Goal: Task Accomplishment & Management: Manage account settings

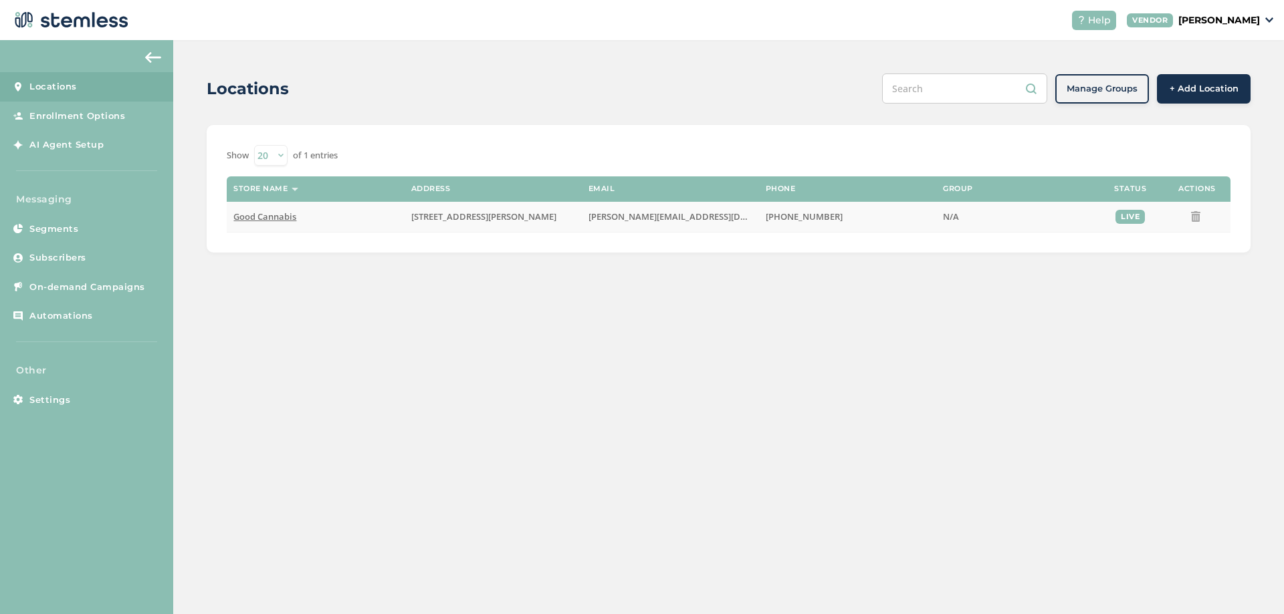
click at [260, 219] on span "Good Cannabis" at bounding box center [264, 217] width 63 height 12
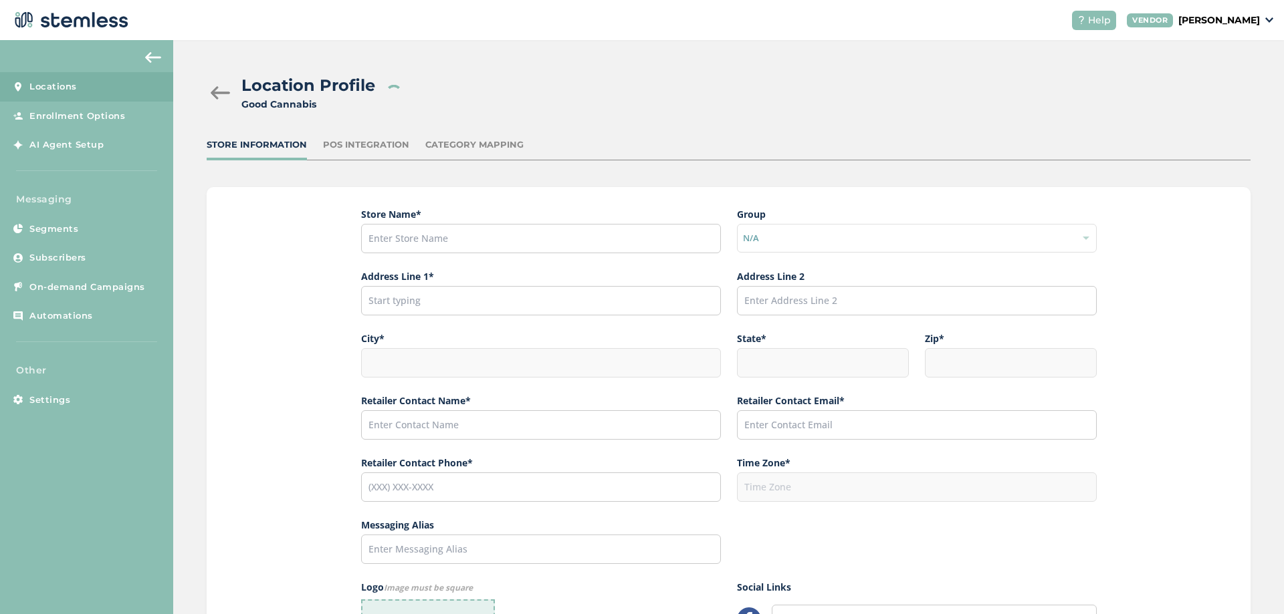
type input "Good Cannabis"
type input "[STREET_ADDRESS][PERSON_NAME]"
type input "Fairbanks"
type input "AK"
type input "99701"
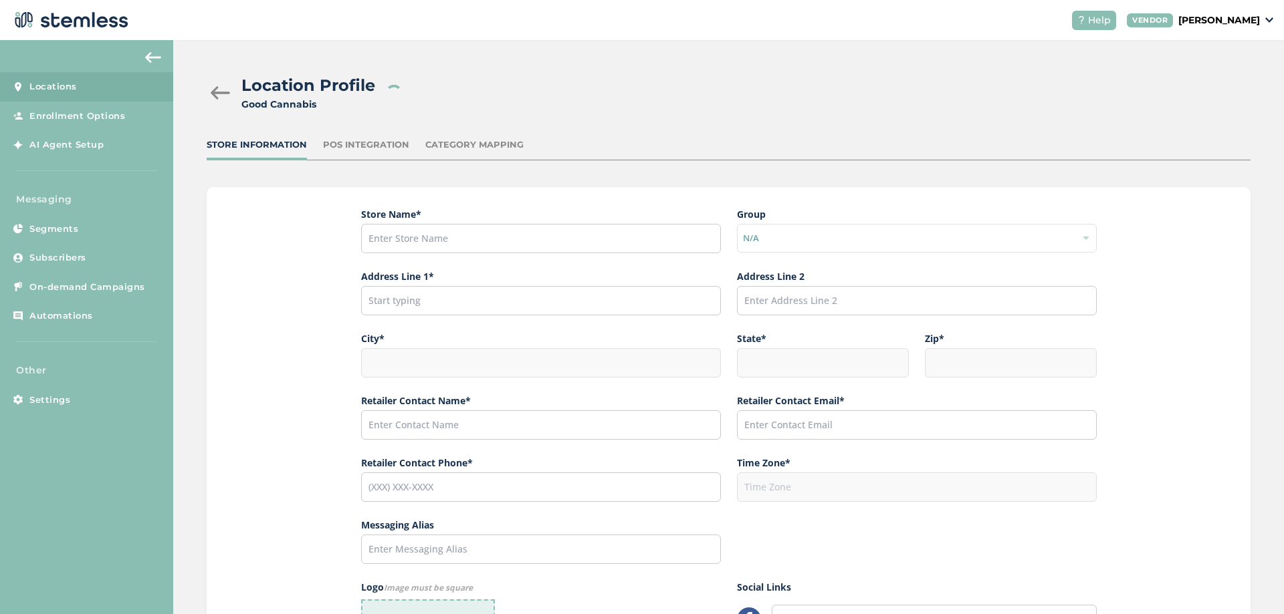
type input "[PERSON_NAME]"
type input "[PERSON_NAME][EMAIL_ADDRESS][DOMAIN_NAME]"
type input "[PHONE_NUMBER]"
type input "America/Anchorage"
type input "Good"
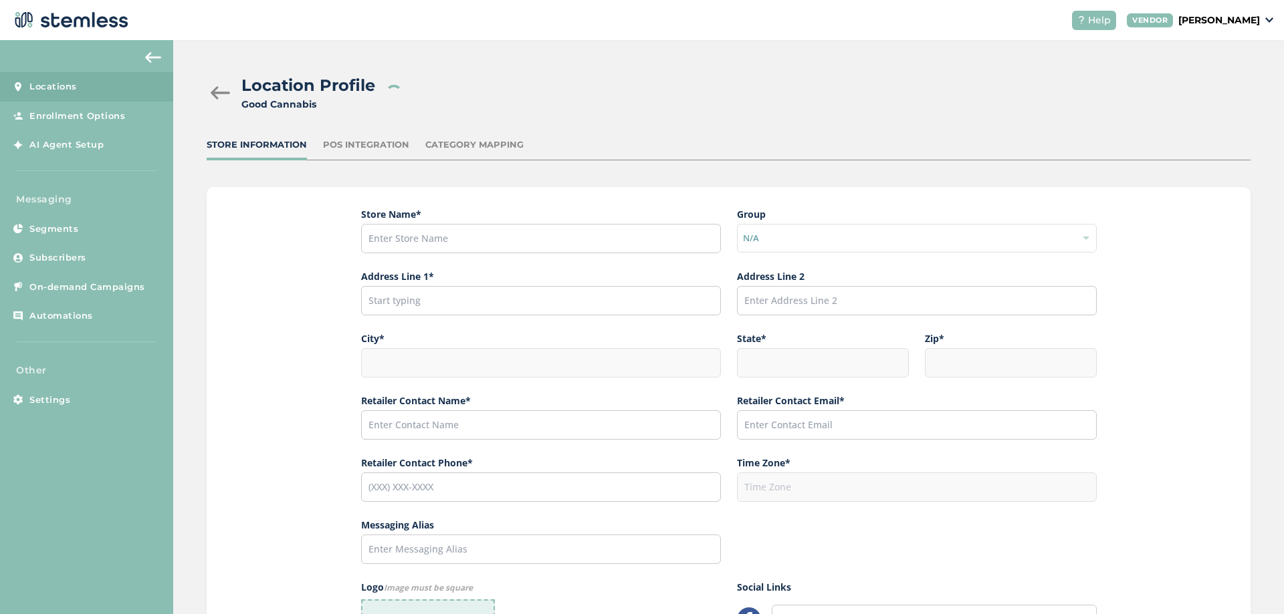
type input "[URL][DOMAIN_NAME]"
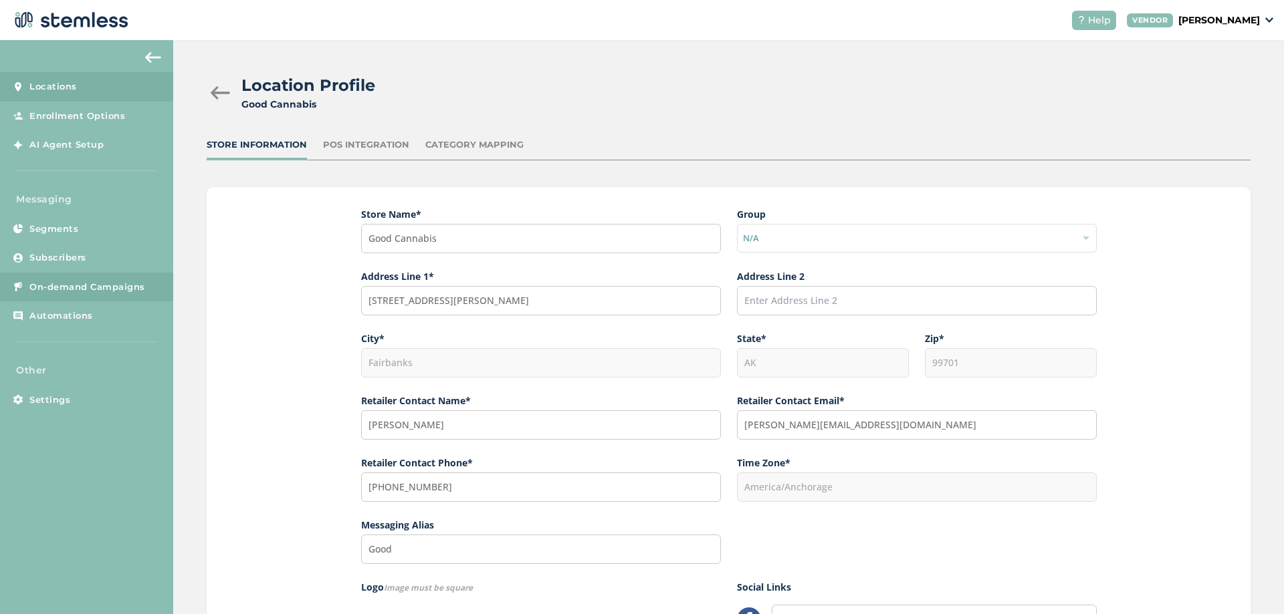
drag, startPoint x: 93, startPoint y: 283, endPoint x: 106, endPoint y: 282, distance: 12.7
click at [93, 283] on span "On-demand Campaigns" at bounding box center [87, 287] width 116 height 13
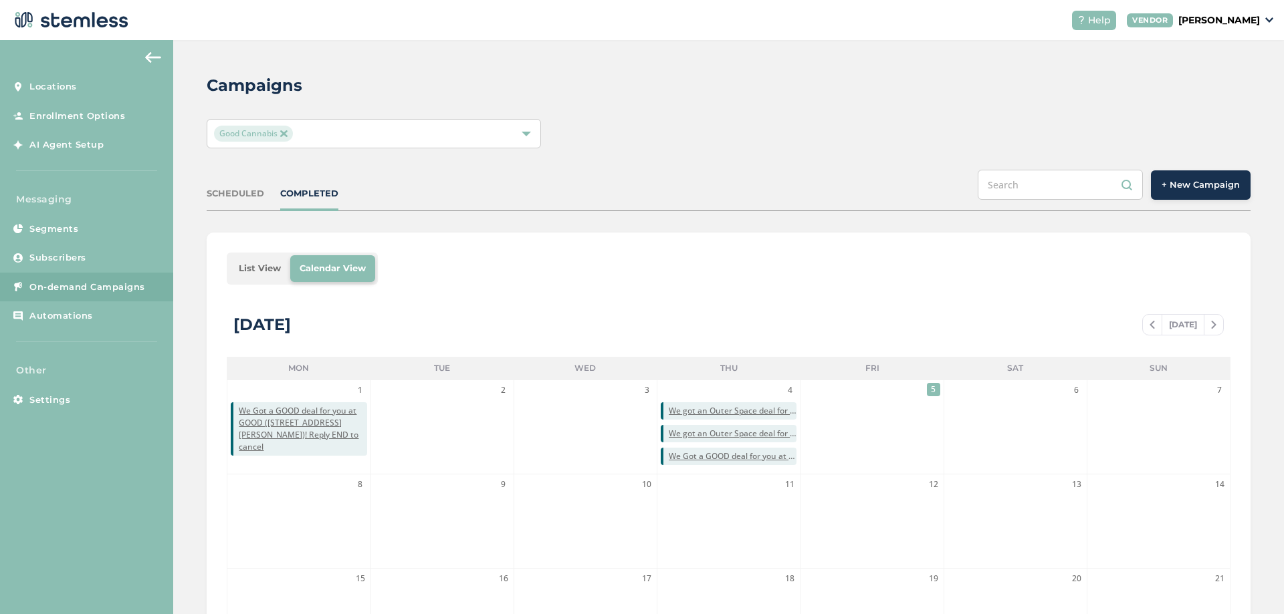
click at [253, 253] on ul "List View Calendar View" at bounding box center [302, 269] width 151 height 32
click at [261, 257] on li "List View" at bounding box center [259, 268] width 61 height 27
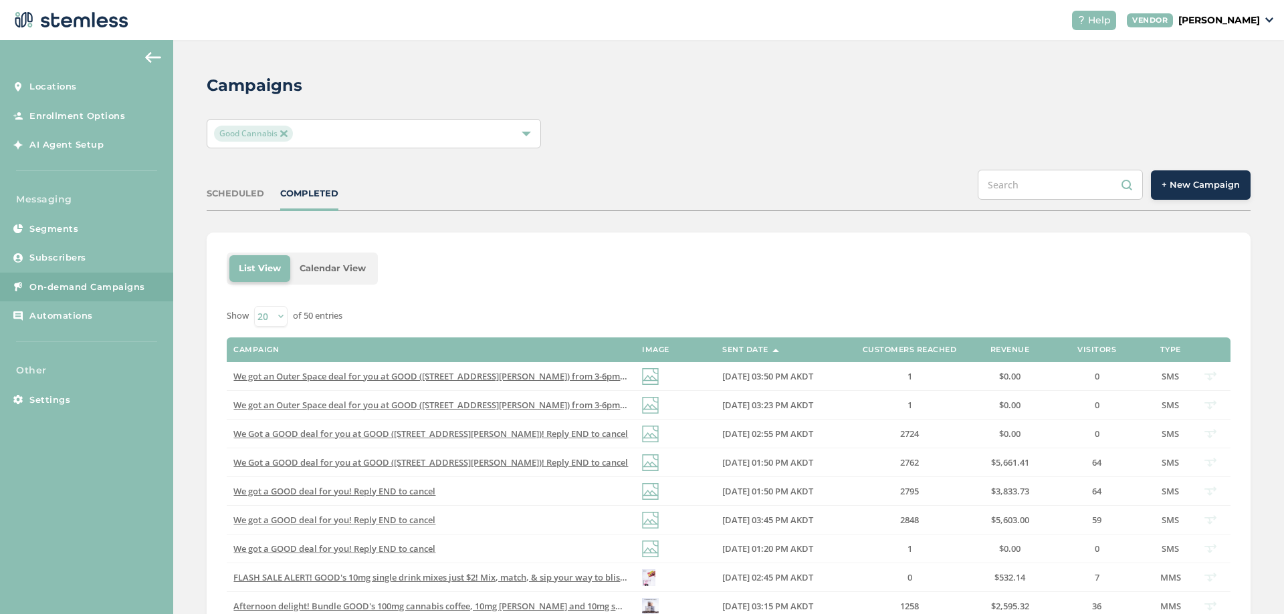
click at [798, 180] on div "SCHEDULED COMPLETED + New Campaign" at bounding box center [729, 190] width 1044 height 41
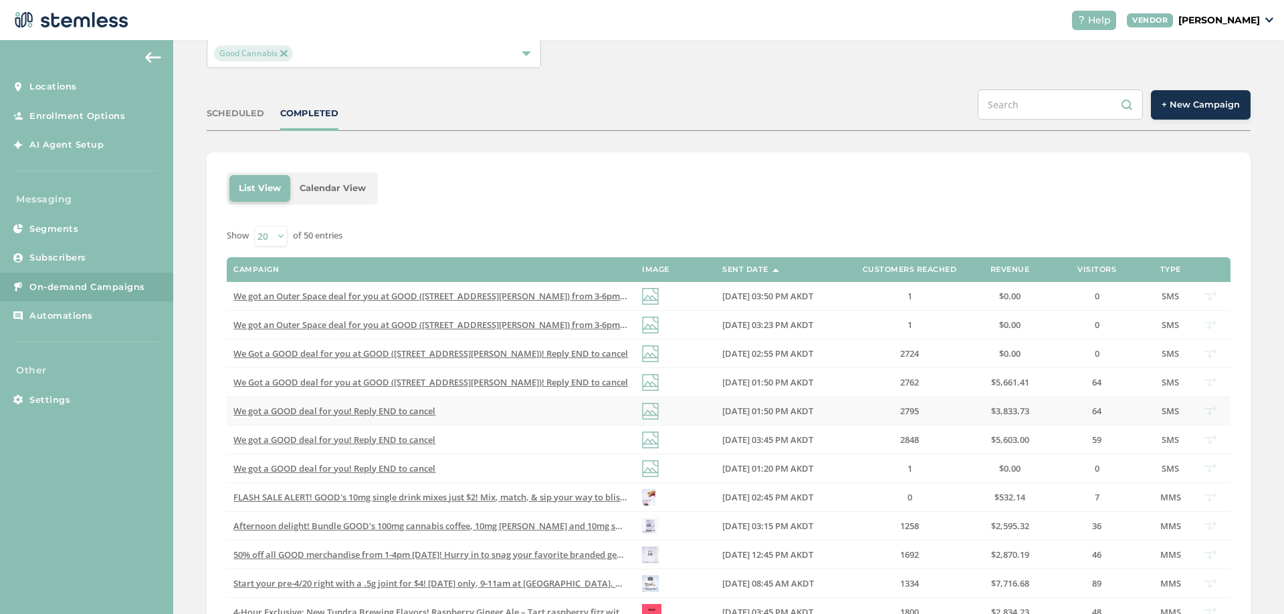
scroll to position [160, 0]
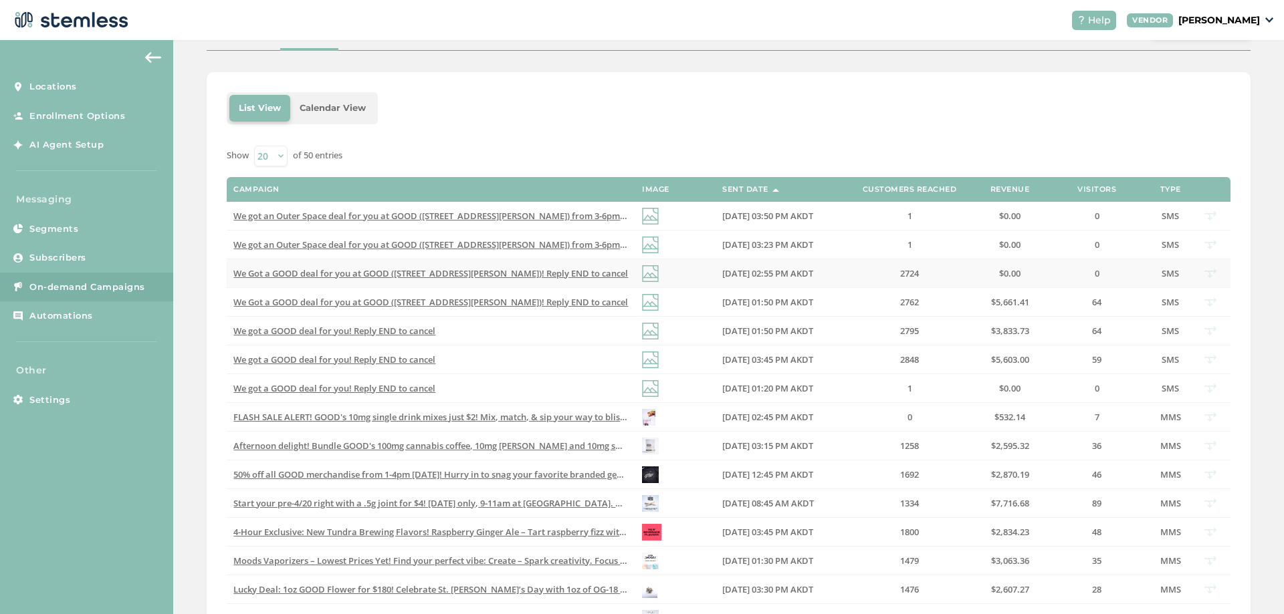
click at [501, 276] on span "We Got a GOOD deal for you at GOOD ([STREET_ADDRESS][PERSON_NAME])! Reply END t…" at bounding box center [430, 273] width 394 height 12
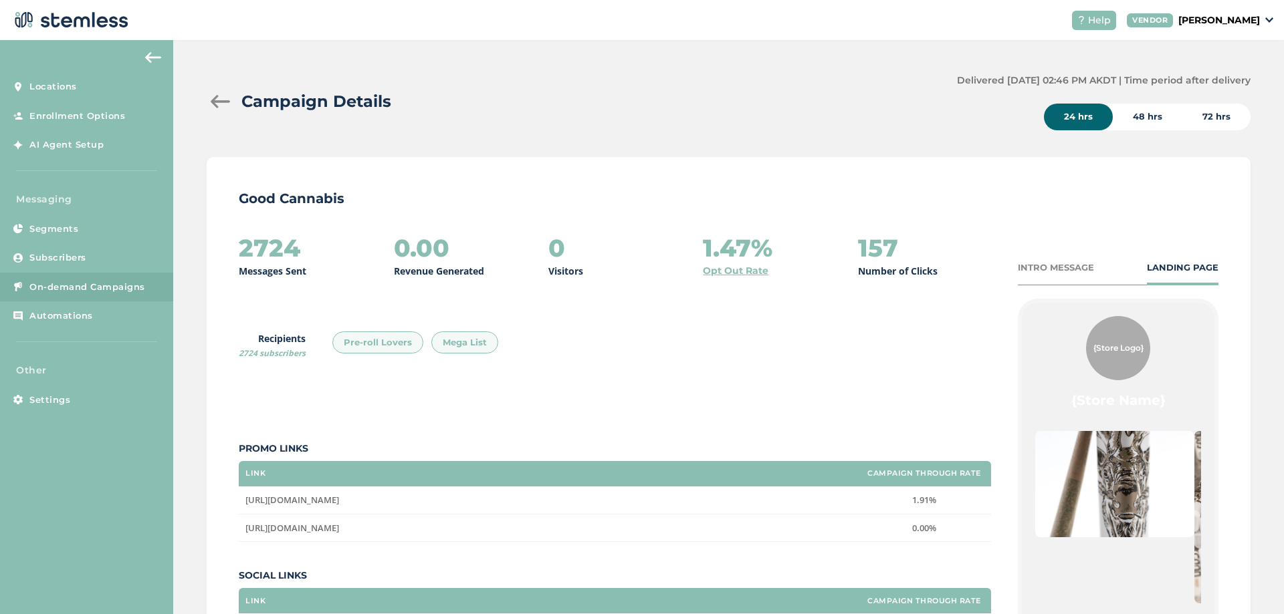
click at [1151, 114] on div "48 hrs" at bounding box center [1147, 117] width 70 height 27
click at [1082, 116] on div "24 hrs" at bounding box center [1078, 117] width 69 height 27
click at [193, 305] on div "Campaign Details Delivered 09/04/2025 02:46 PM AKDT | Time period after deliver…" at bounding box center [728, 432] width 1110 height 785
click at [219, 101] on div at bounding box center [220, 101] width 27 height 13
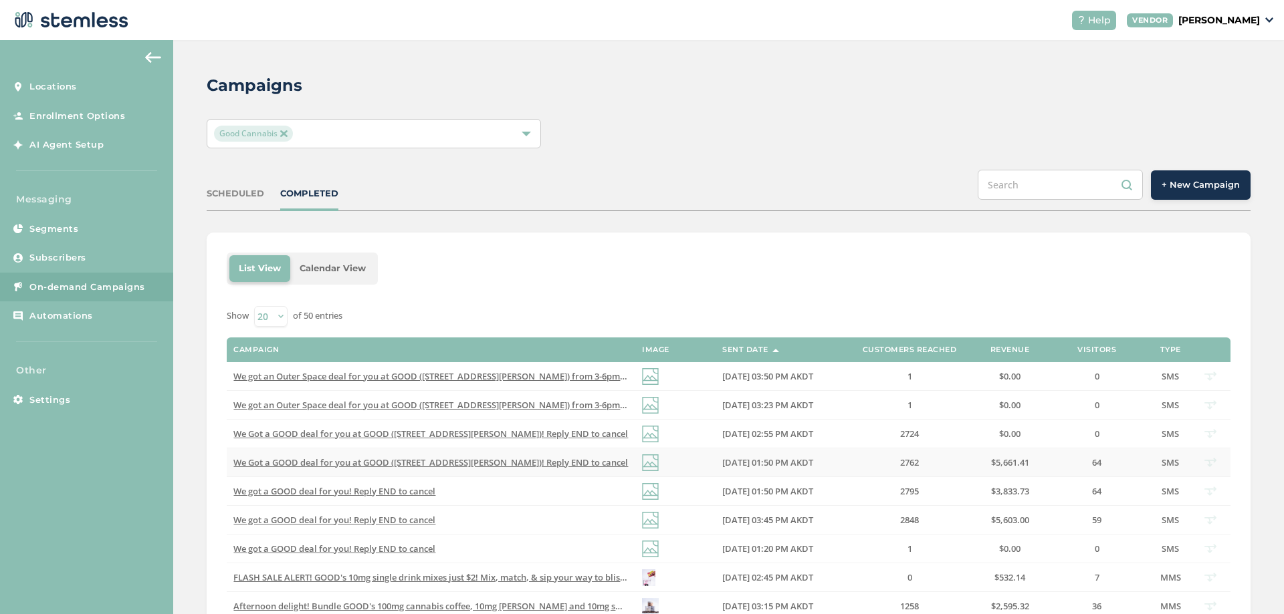
click at [531, 464] on span "We Got a GOOD deal for you at GOOD ([STREET_ADDRESS][PERSON_NAME])! Reply END t…" at bounding box center [430, 463] width 394 height 12
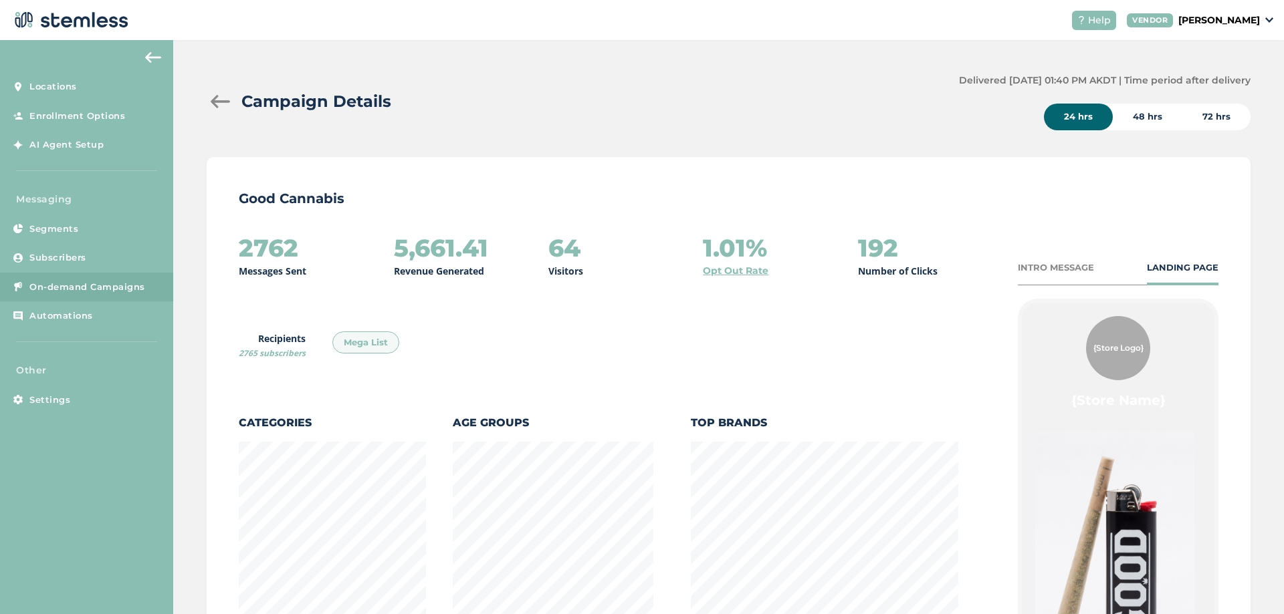
scroll to position [733, 1036]
click at [215, 103] on div at bounding box center [220, 101] width 27 height 13
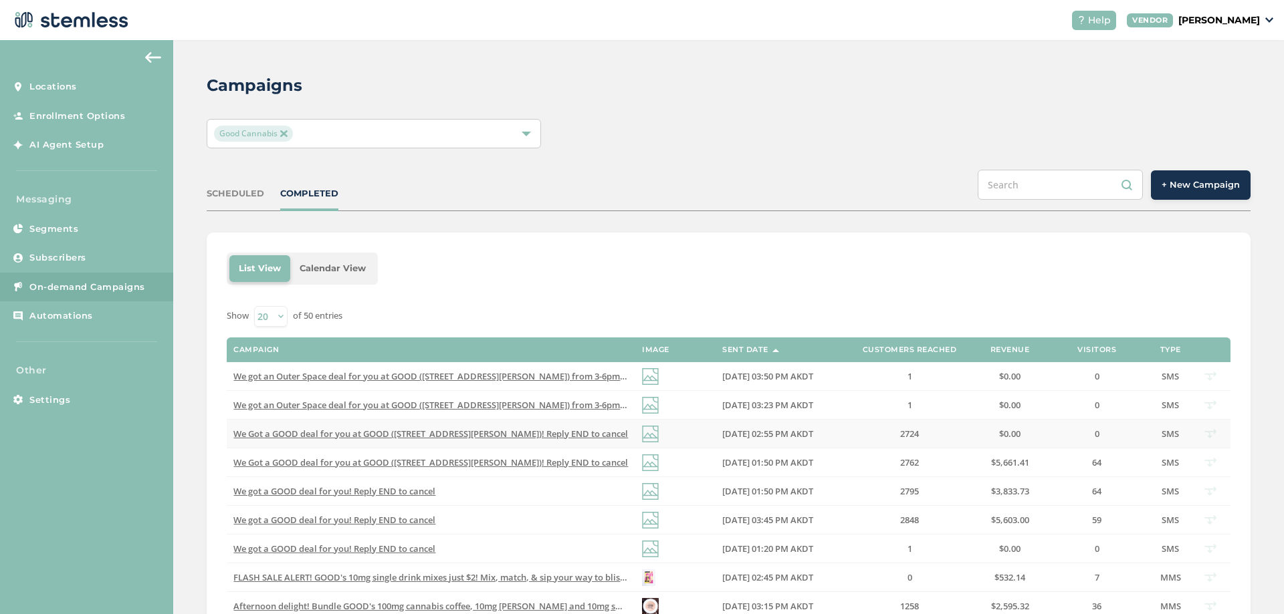
click at [492, 433] on span "We Got a GOOD deal for you at GOOD ([STREET_ADDRESS][PERSON_NAME])! Reply END t…" at bounding box center [430, 434] width 394 height 12
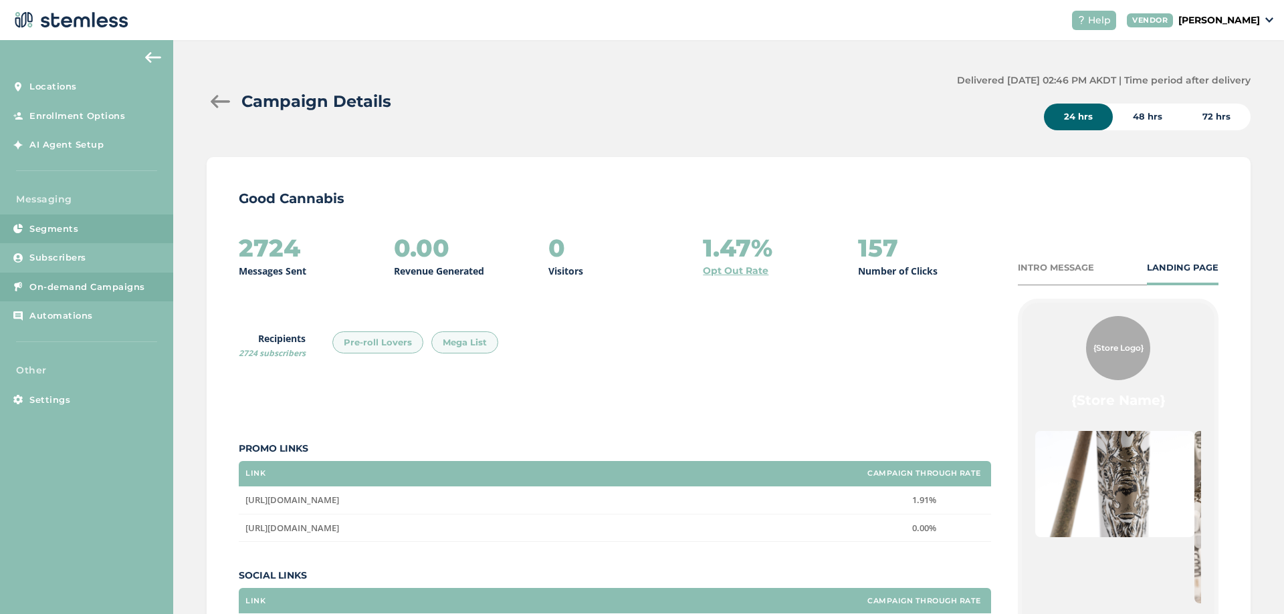
click at [76, 231] on span "Segments" at bounding box center [53, 229] width 49 height 13
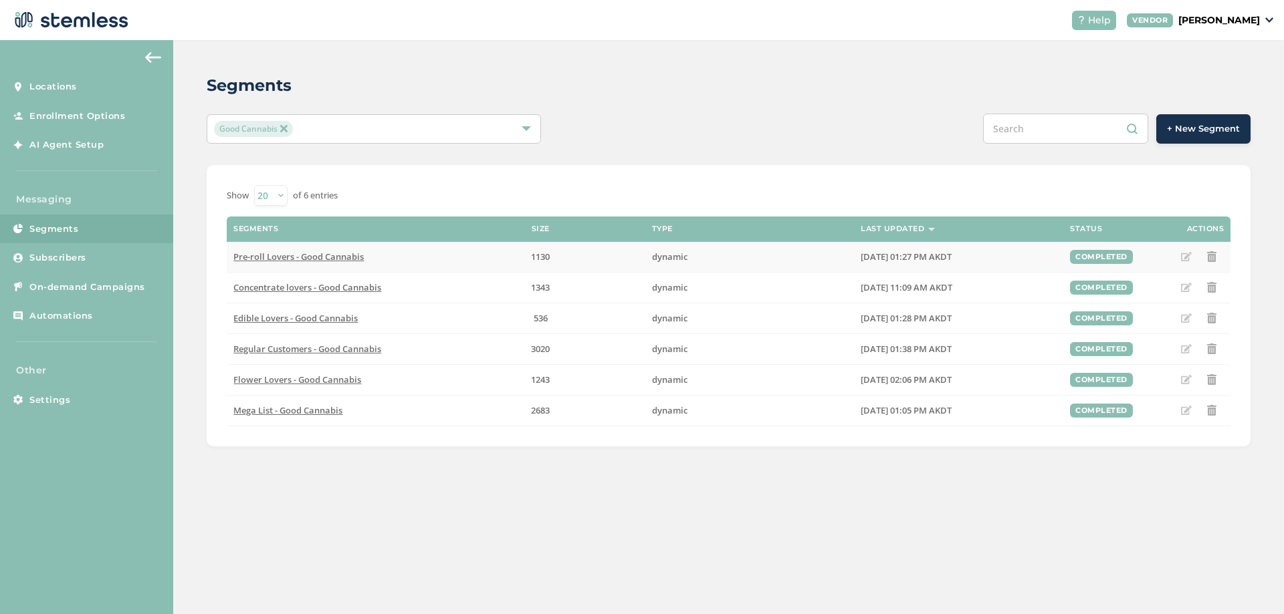
click at [342, 257] on span "Pre-roll Lovers - Good Cannabis" at bounding box center [298, 257] width 130 height 12
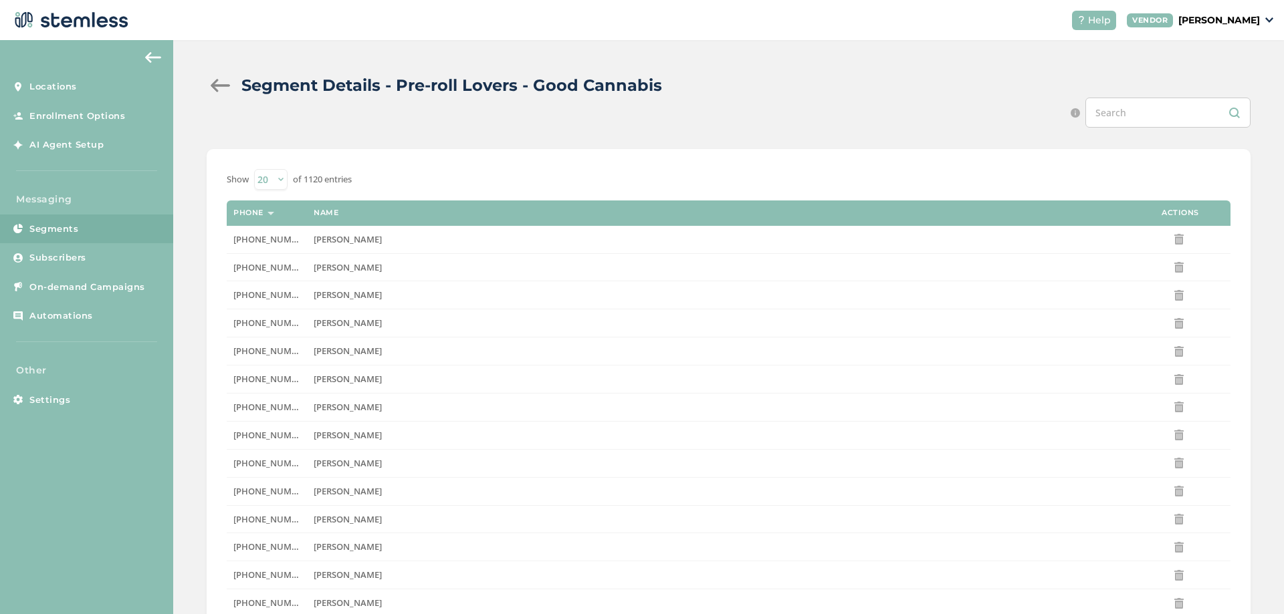
click at [220, 88] on div at bounding box center [220, 85] width 27 height 13
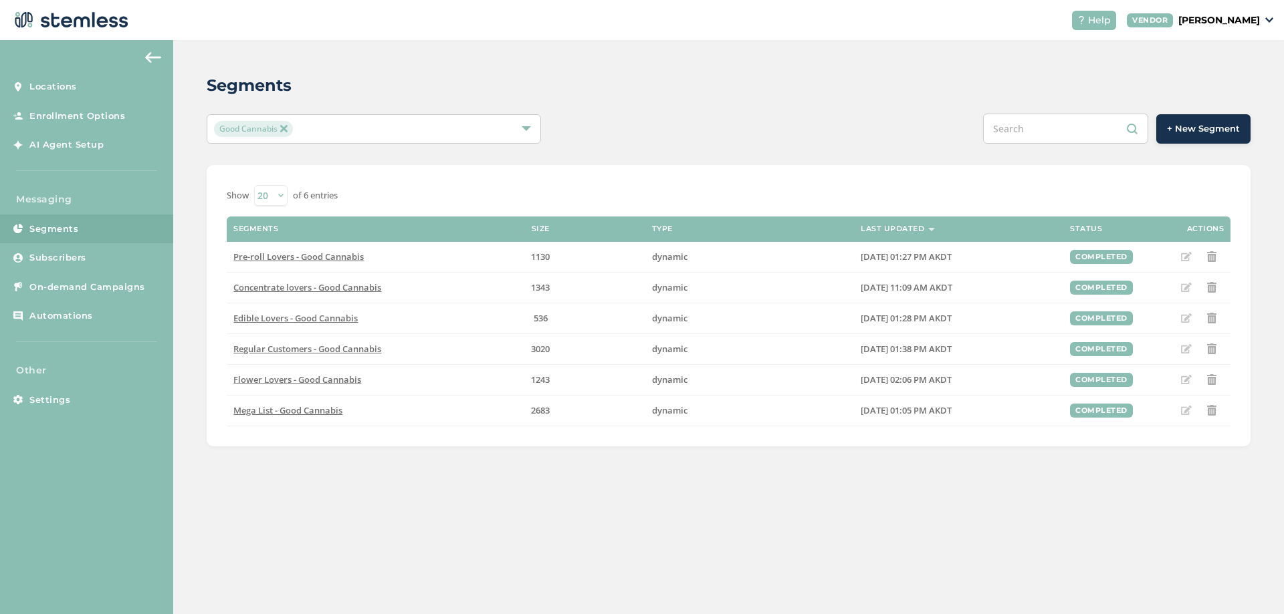
click at [198, 265] on div "Segments Good Cannabis + New Segment Show 20 50 100 of 6 entries Segments Size …" at bounding box center [728, 260] width 1110 height 440
click at [56, 85] on span "Locations" at bounding box center [52, 86] width 47 height 13
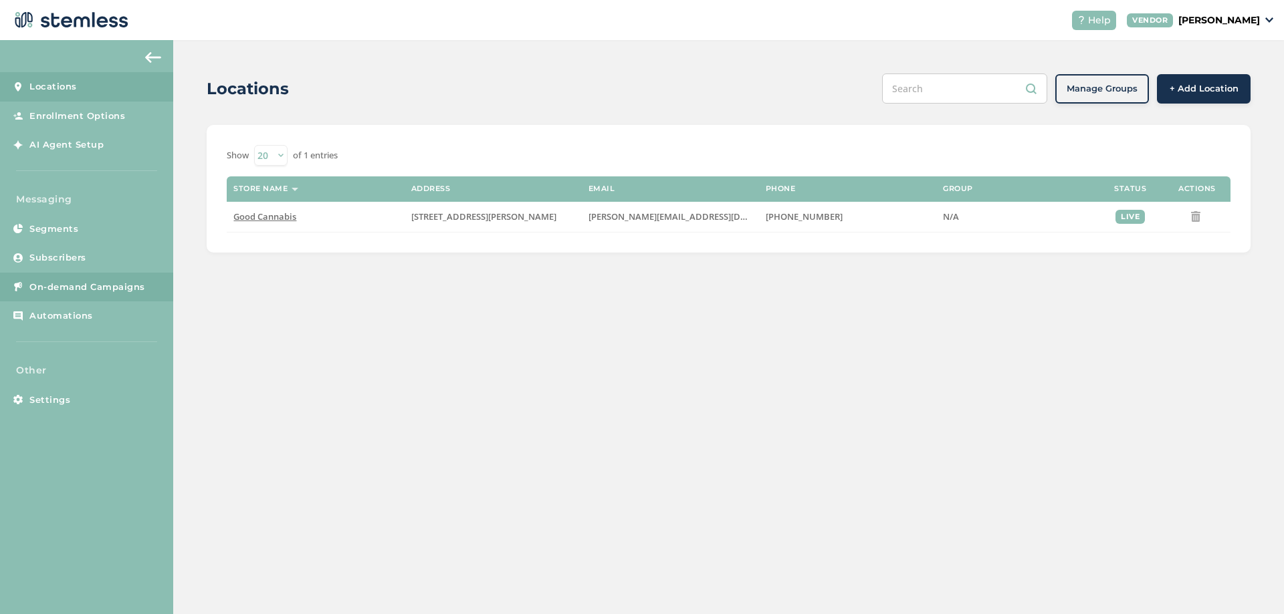
click at [76, 281] on span "On-demand Campaigns" at bounding box center [87, 287] width 116 height 13
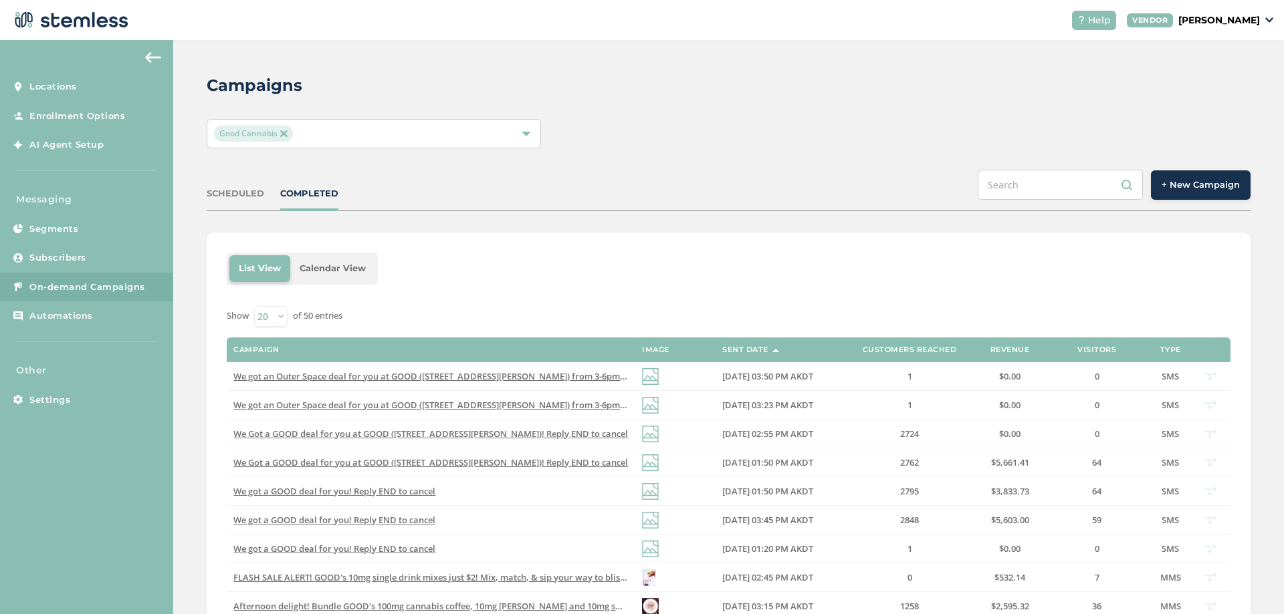
click at [465, 247] on div "List View Calendar View Show 20 50 100 of 50 entries Campaign Image Sent Date C…" at bounding box center [729, 595] width 1044 height 725
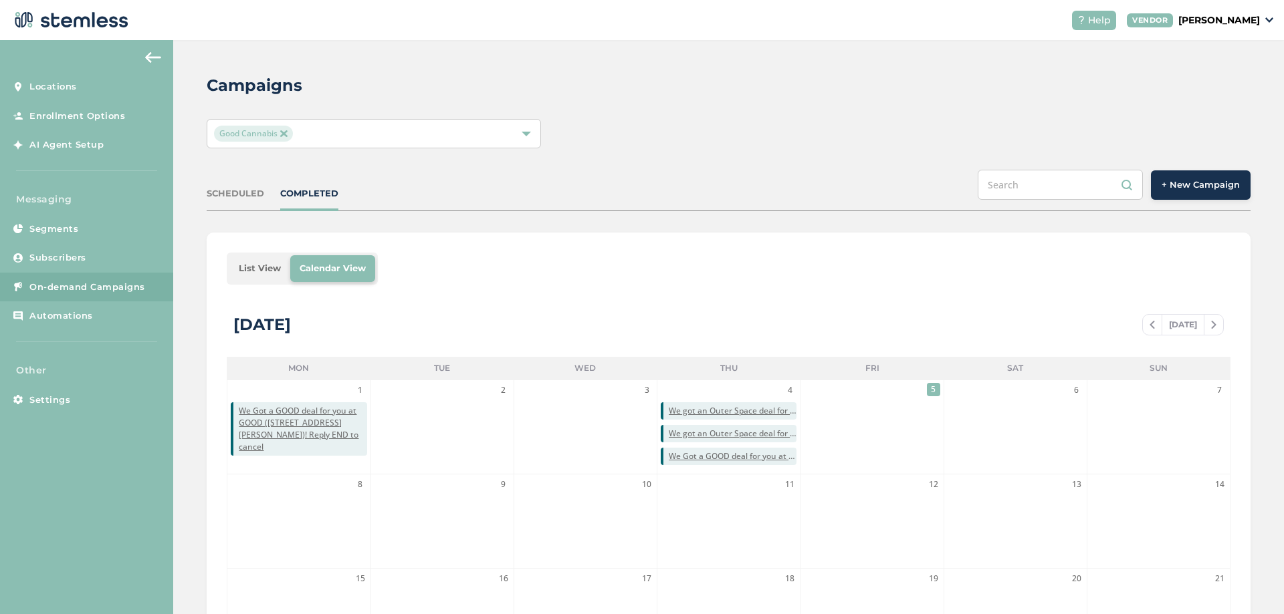
click at [250, 275] on li "List View" at bounding box center [259, 268] width 61 height 27
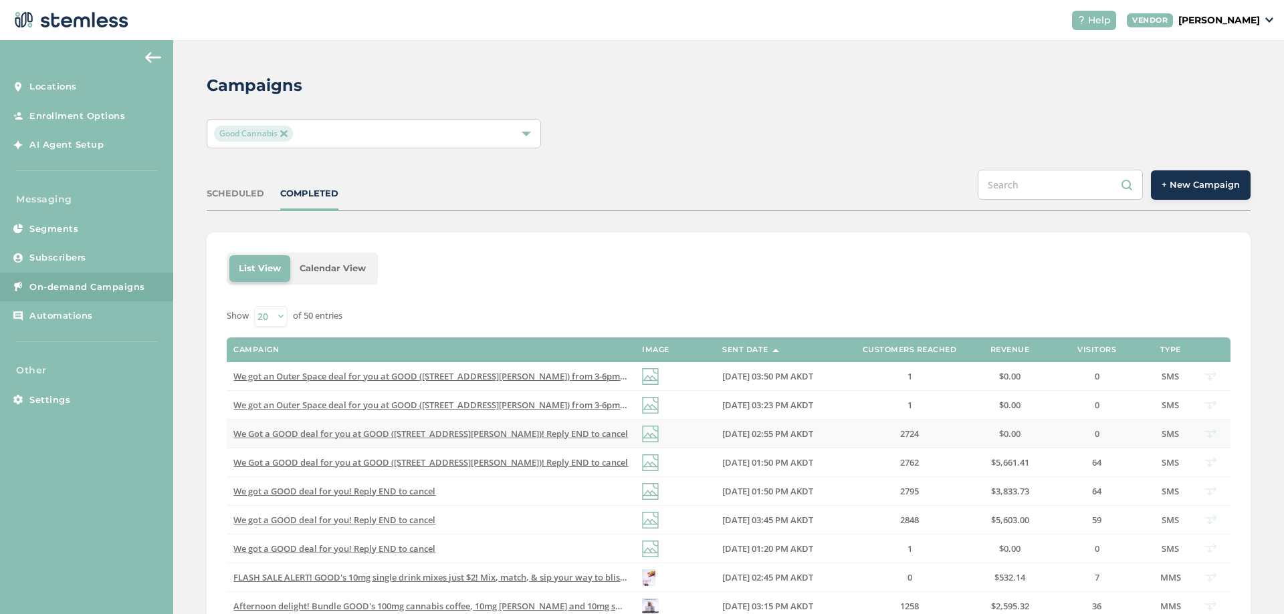
click at [513, 431] on span "We Got a GOOD deal for you at GOOD ([STREET_ADDRESS][PERSON_NAME])! Reply END t…" at bounding box center [430, 434] width 394 height 12
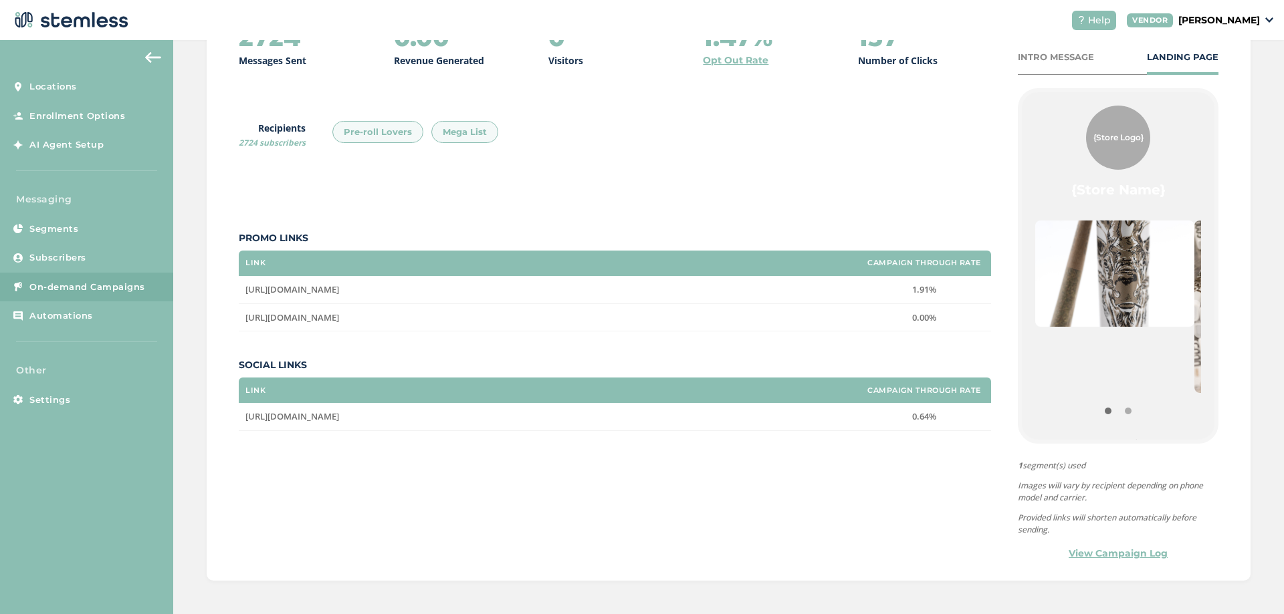
scroll to position [50, 0]
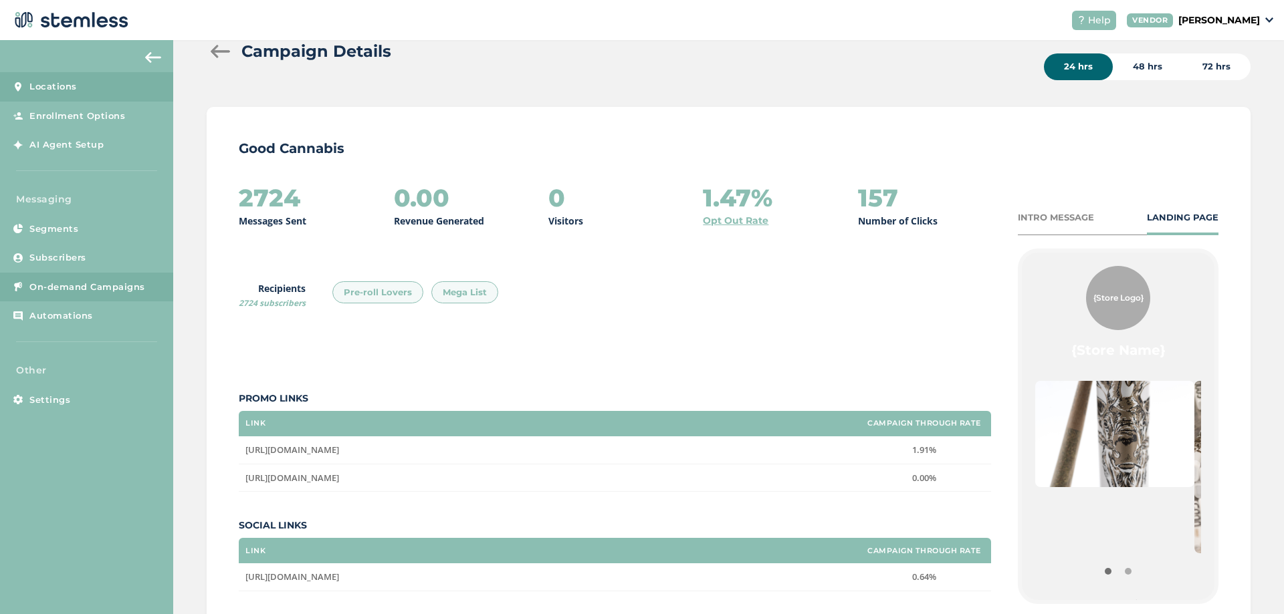
click at [79, 88] on link "Locations" at bounding box center [86, 86] width 173 height 29
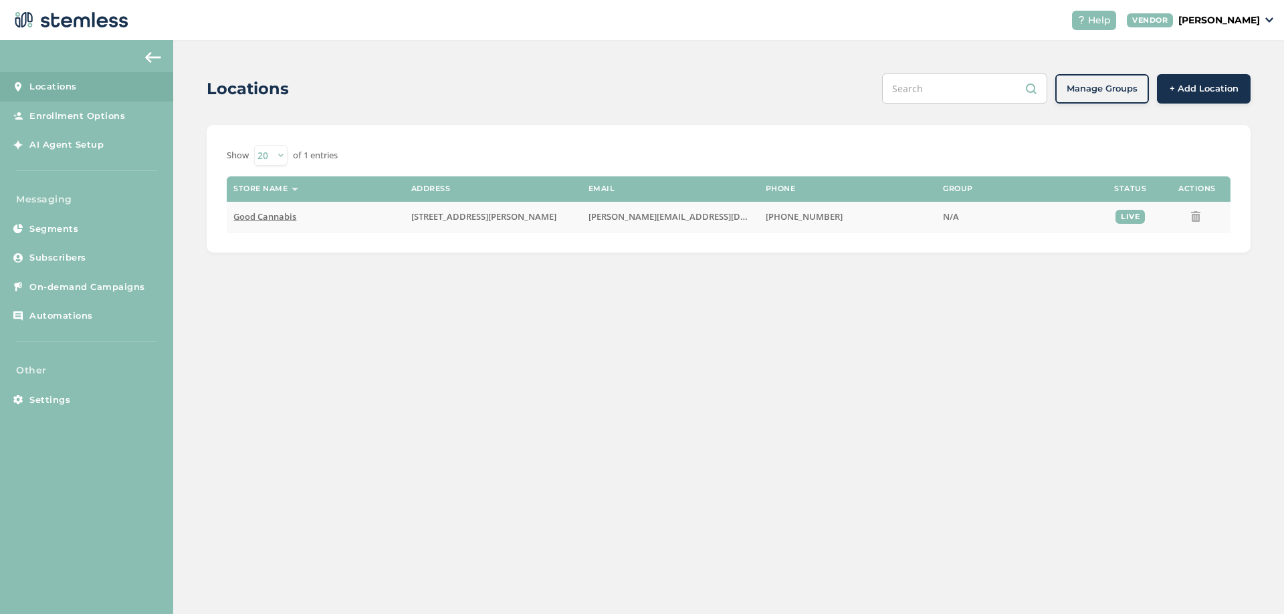
click at [269, 222] on span "Good Cannabis" at bounding box center [264, 217] width 63 height 12
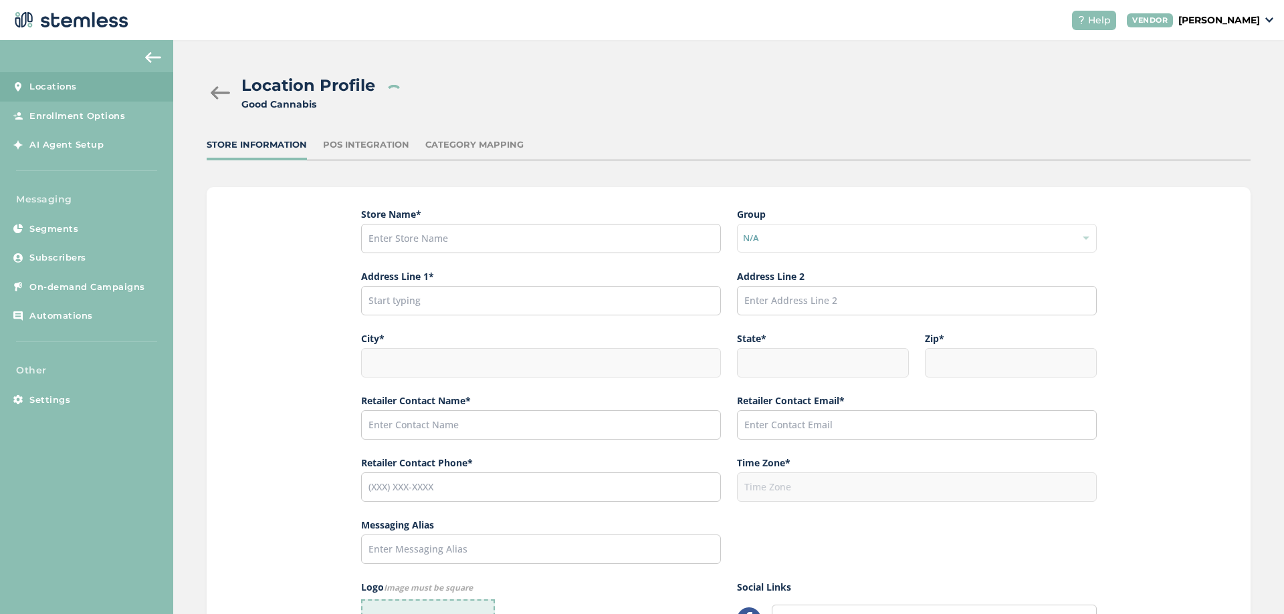
type input "Good Cannabis"
type input "[STREET_ADDRESS][PERSON_NAME]"
type input "Fairbanks"
type input "AK"
type input "99701"
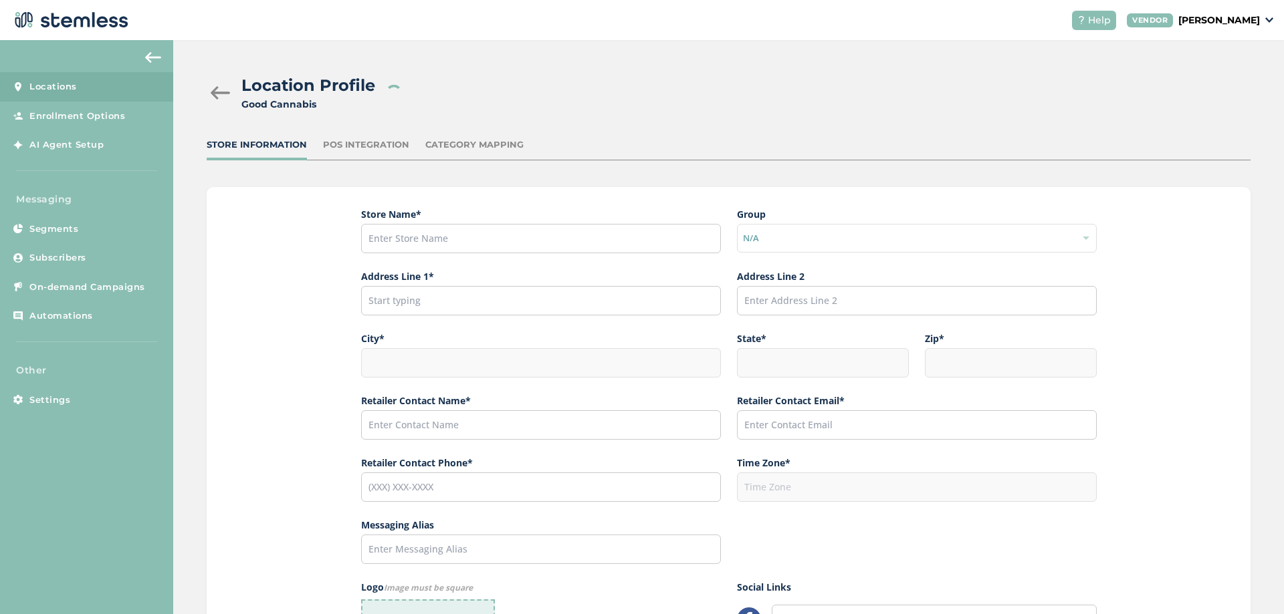
type input "[PERSON_NAME]"
type input "[PERSON_NAME][EMAIL_ADDRESS][DOMAIN_NAME]"
type input "[PHONE_NUMBER]"
type input "America/Anchorage"
type input "Good"
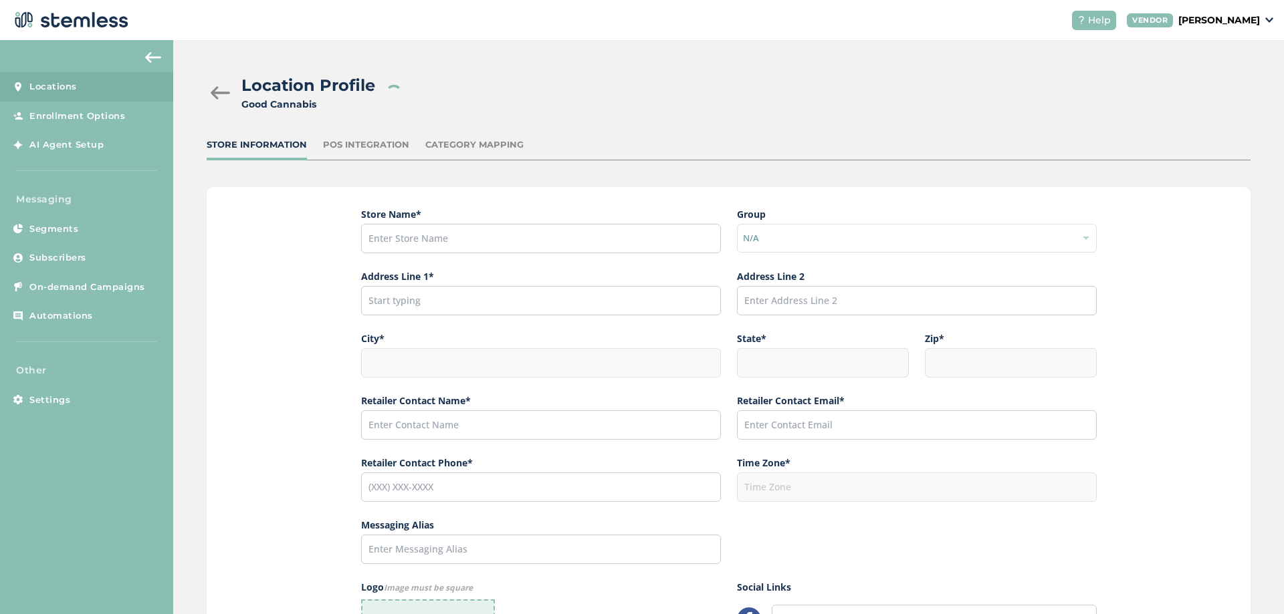
type input "[URL][DOMAIN_NAME]"
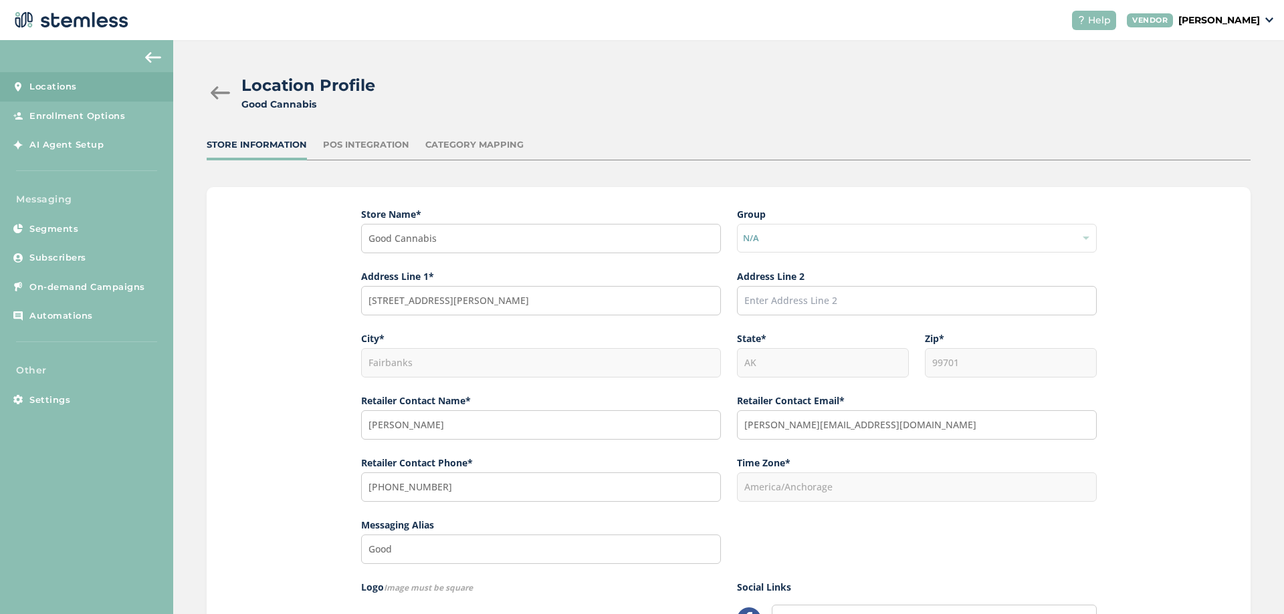
click at [355, 148] on div "POS Integration" at bounding box center [366, 144] width 86 height 13
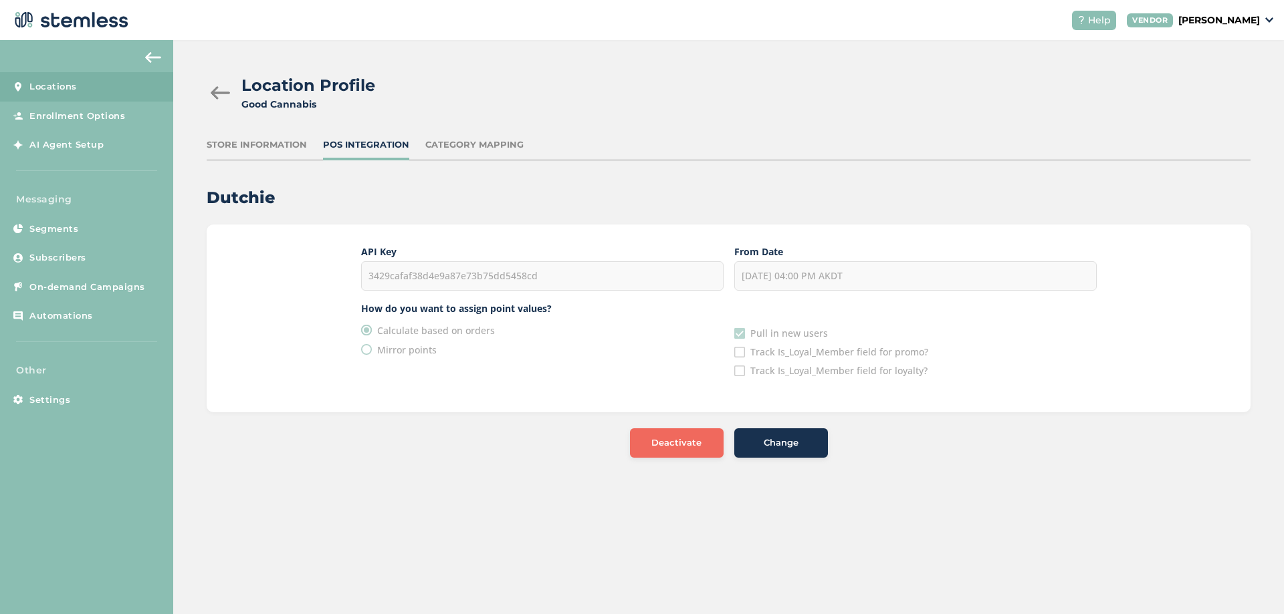
click at [241, 197] on h2 "Dutchie" at bounding box center [729, 197] width 1044 height 21
click at [256, 255] on div "API Key 3429cafaf38d4e9a87e73b75dd5458cd From Date [DATE] 04:00 PM AKDT How do …" at bounding box center [729, 319] width 1044 height 188
